Goal: Navigation & Orientation: Find specific page/section

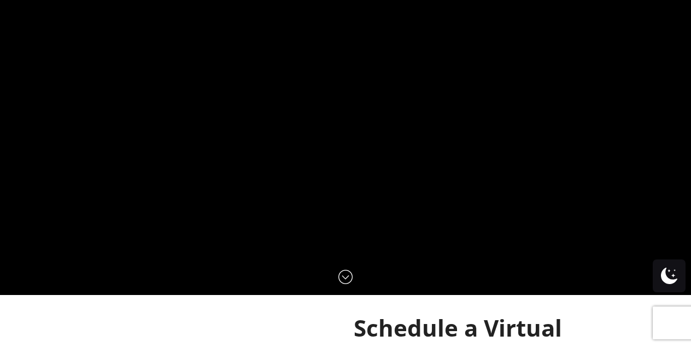
scroll to position [55, 0]
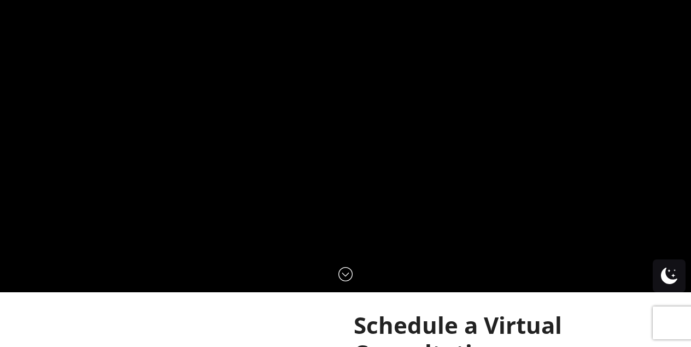
click at [348, 276] on img at bounding box center [345, 274] width 14 height 14
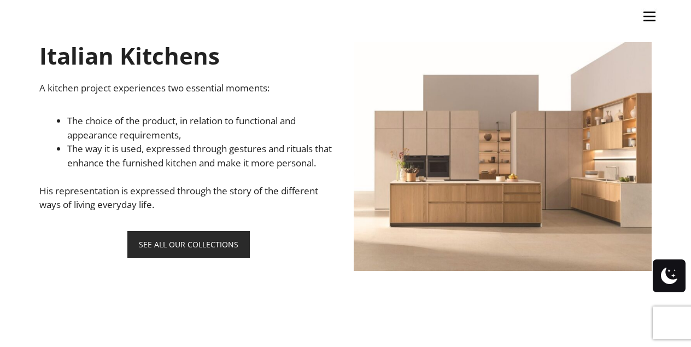
scroll to position [596, 0]
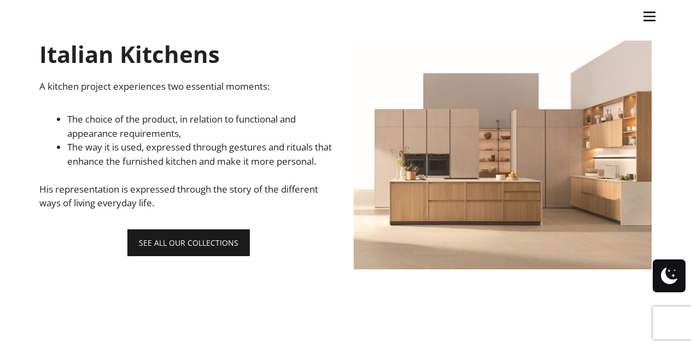
click at [231, 256] on link "SEE ALL OUR COLLECTIONS" at bounding box center [188, 242] width 122 height 27
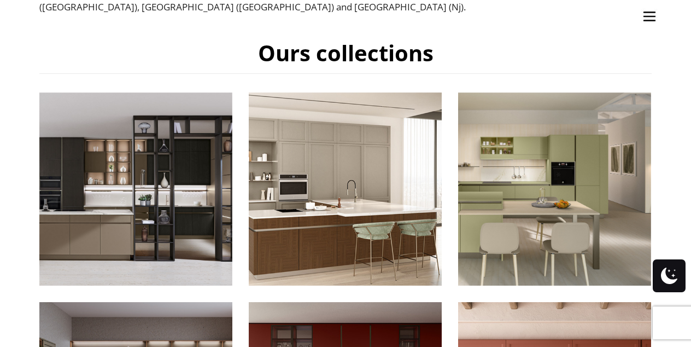
scroll to position [495, 0]
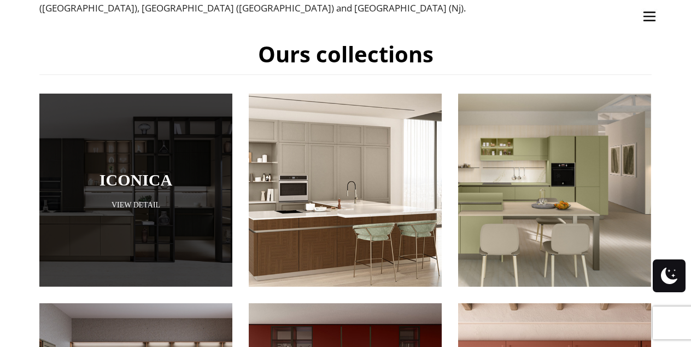
click at [160, 224] on div at bounding box center [135, 189] width 193 height 193
click at [150, 171] on link "Iconica" at bounding box center [136, 180] width 138 height 18
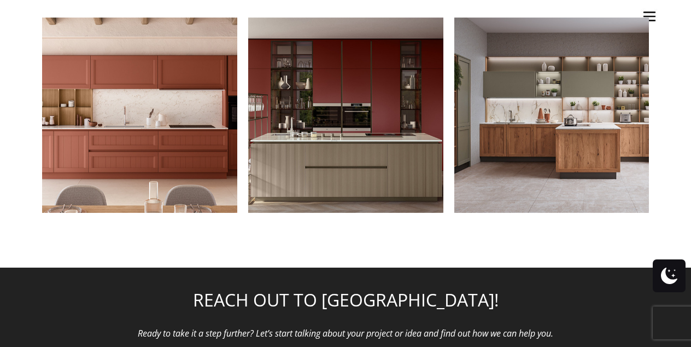
scroll to position [1359, 0]
